Goal: Information Seeking & Learning: Learn about a topic

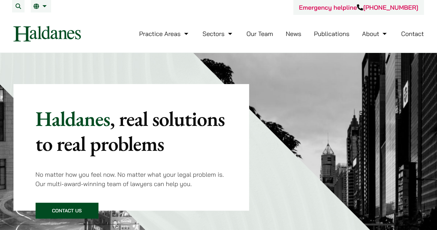
click at [251, 32] on link "Our Team" at bounding box center [259, 34] width 27 height 8
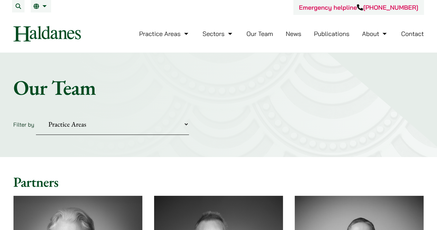
scroll to position [166, 0]
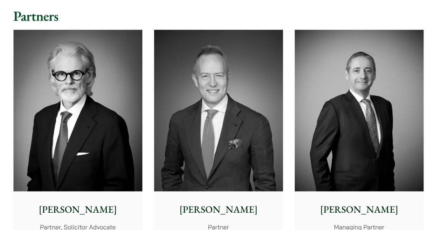
click at [211, 115] on img at bounding box center [218, 110] width 129 height 161
